Goal: Task Accomplishment & Management: Complete application form

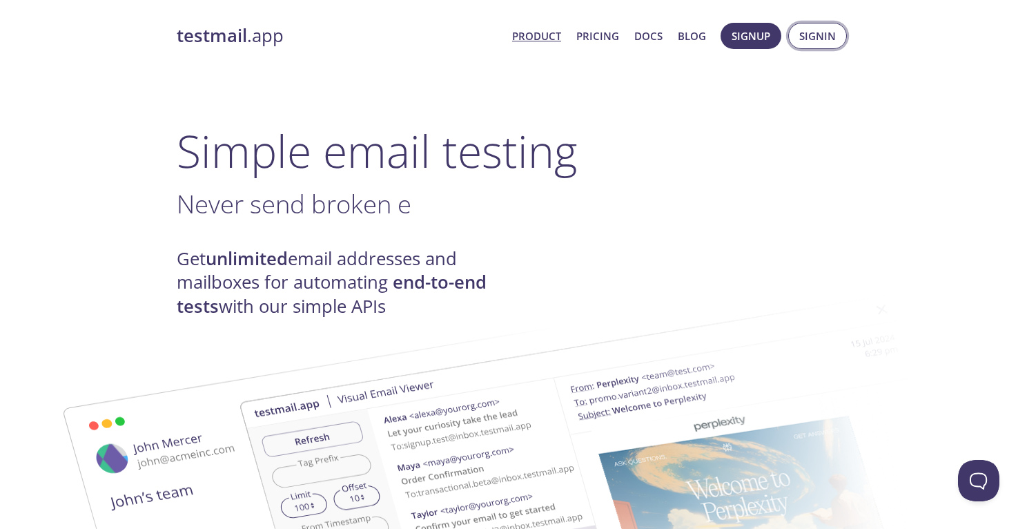
click at [800, 39] on span "Signin" at bounding box center [817, 36] width 37 height 18
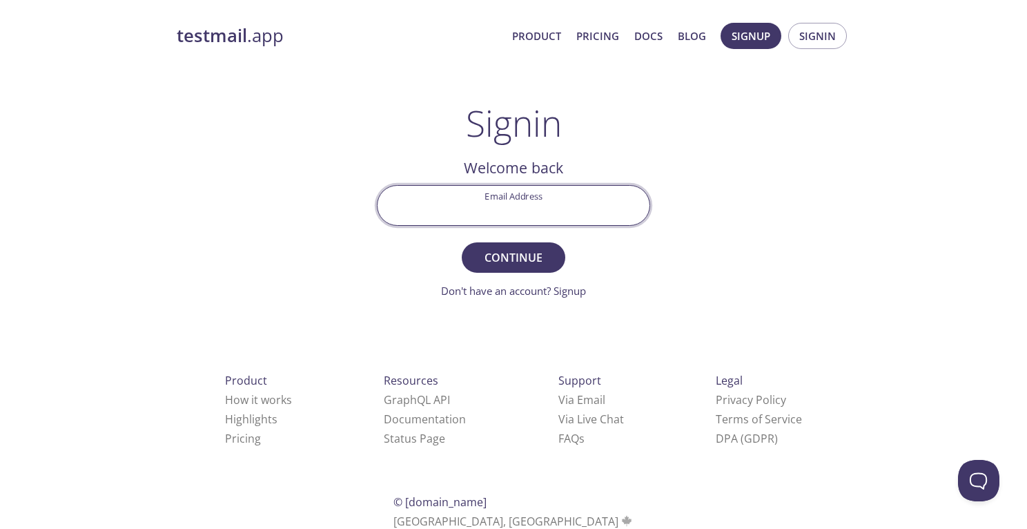
click at [562, 198] on input "Email Address" at bounding box center [514, 205] width 272 height 39
click at [661, 206] on main "Signin Welcome back Email Address Continue Don't have an account? Signup Check …" at bounding box center [513, 200] width 306 height 197
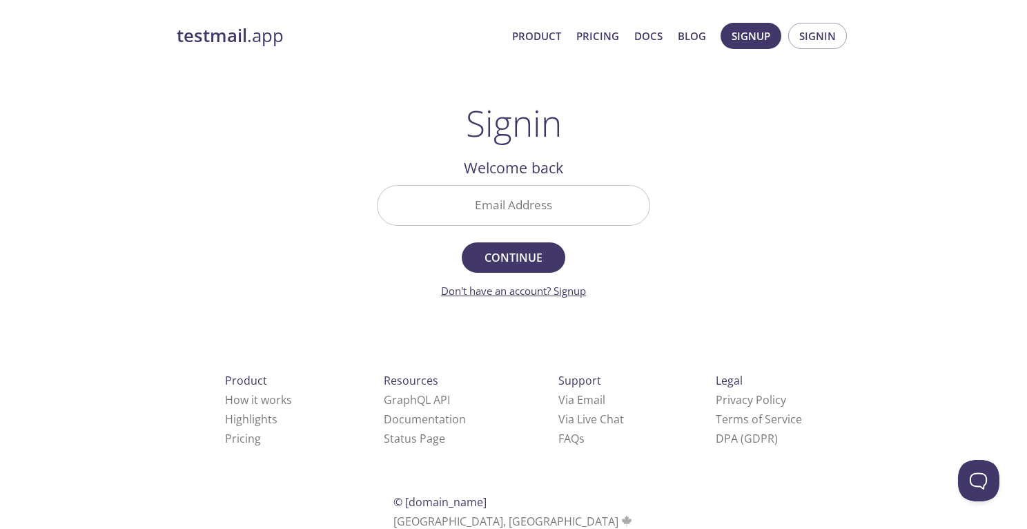
click at [531, 296] on link "Don't have an account? Signup" at bounding box center [513, 291] width 145 height 14
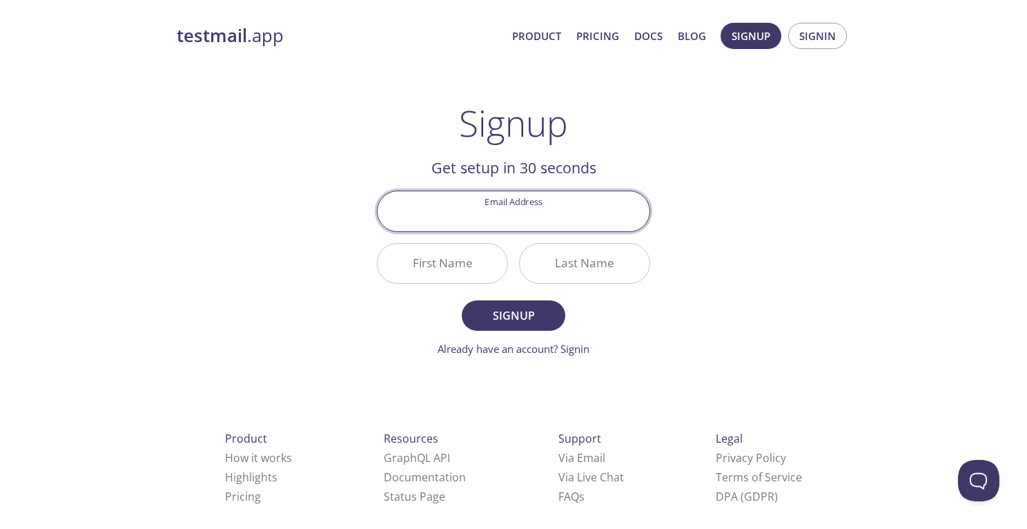
click at [477, 226] on input "Email Address" at bounding box center [514, 210] width 272 height 39
click at [575, 214] on input "Email Address" at bounding box center [514, 210] width 272 height 39
type input "[EMAIL_ADDRESS][DOMAIN_NAME]"
click at [479, 261] on input "First Name" at bounding box center [443, 263] width 130 height 39
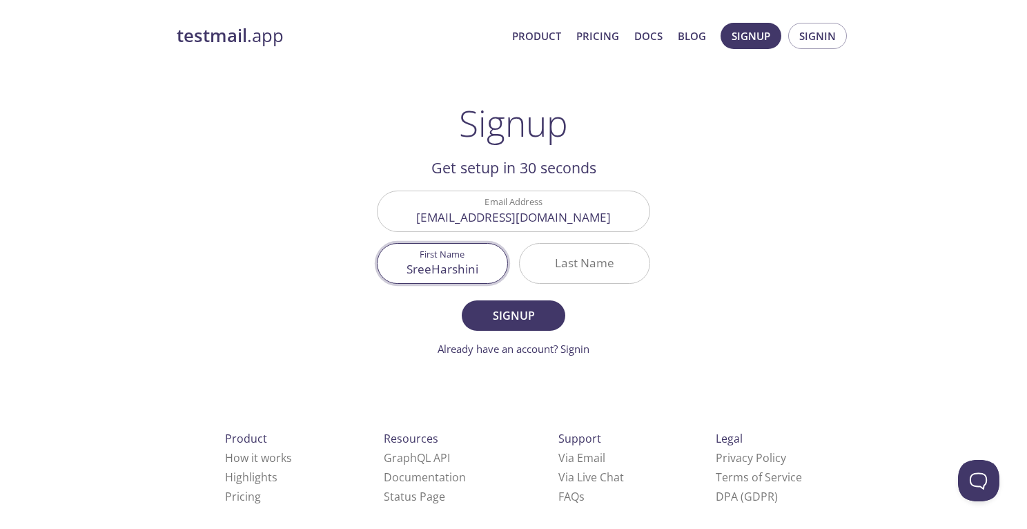
type input "SreeHarshini"
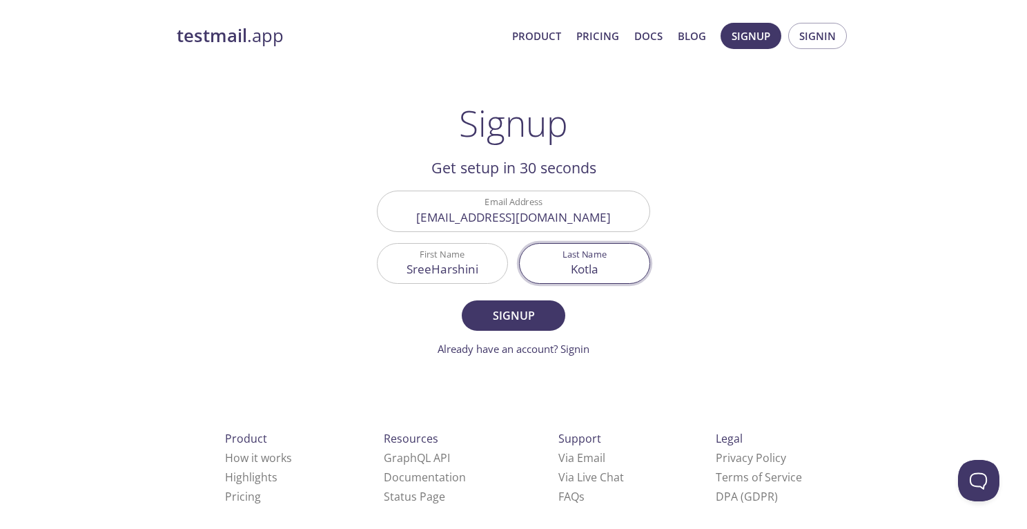
type input "Kotla"
click at [526, 314] on span "Signup" at bounding box center [513, 315] width 73 height 19
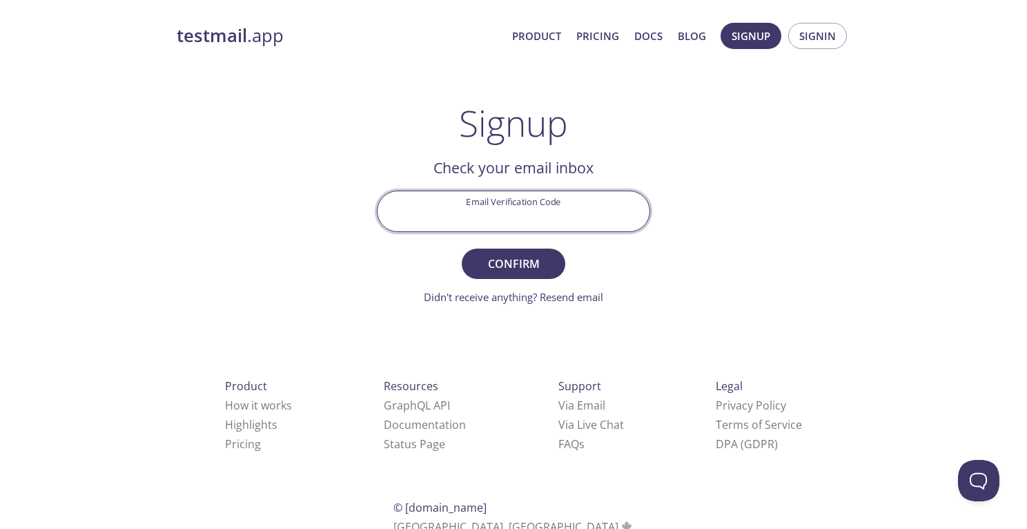
click at [543, 209] on input "Email Verification Code" at bounding box center [514, 210] width 272 height 39
paste input "N3L1VVC"
type input "N3L1VVC"
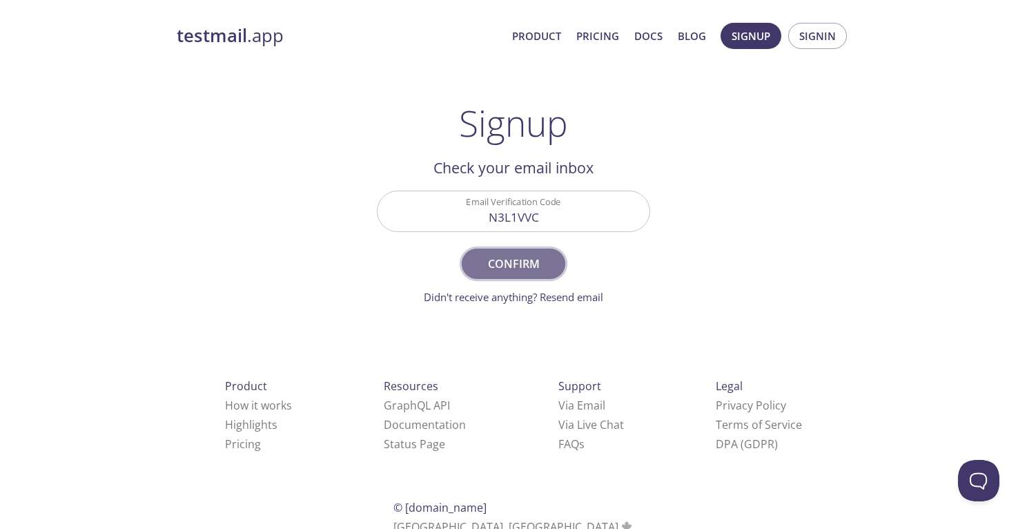
click at [510, 255] on span "Confirm" at bounding box center [513, 263] width 73 height 19
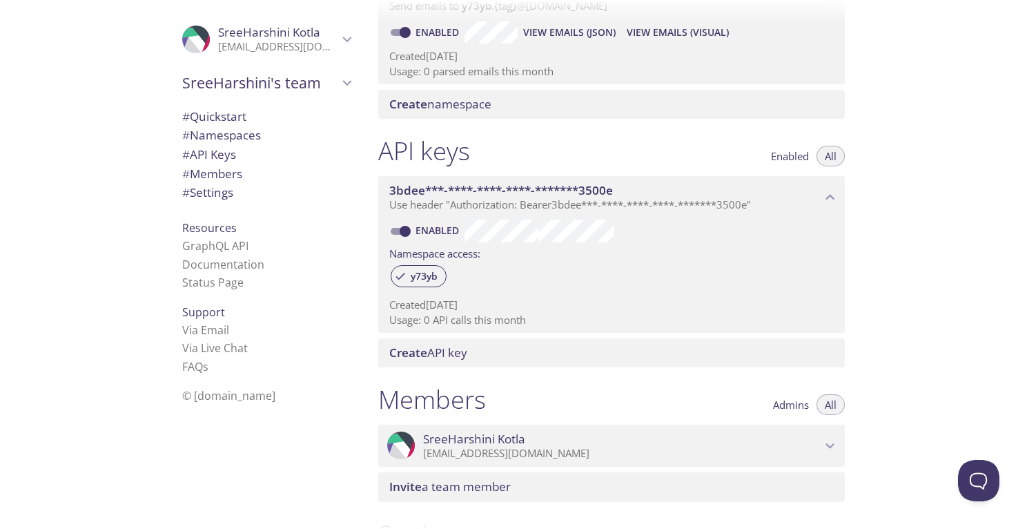
scroll to position [195, 0]
